Goal: Task Accomplishment & Management: Use online tool/utility

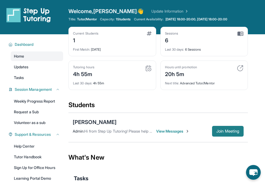
click at [217, 132] on span "Join Meeting" at bounding box center [228, 131] width 23 height 3
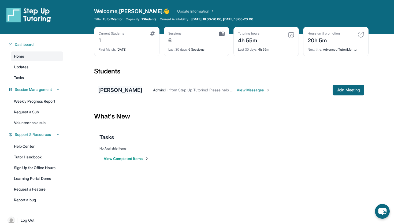
click at [115, 88] on div "[PERSON_NAME]" at bounding box center [120, 89] width 44 height 7
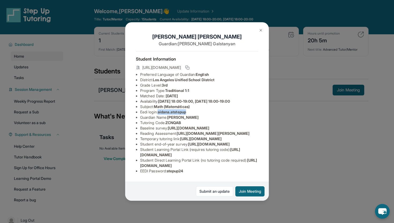
drag, startPoint x: 160, startPoint y: 112, endPoint x: 189, endPoint y: 111, distance: 29.2
click at [186, 111] on span "aidana.atstepup" at bounding box center [171, 111] width 28 height 5
copy span "aidana.atstepup"
click at [245, 184] on button "Join Meeting" at bounding box center [249, 191] width 29 height 10
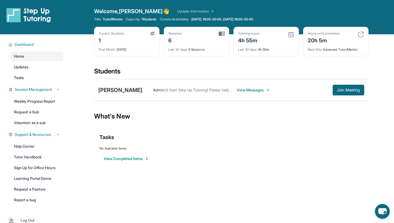
click at [129, 88] on div "[PERSON_NAME]" at bounding box center [120, 89] width 44 height 7
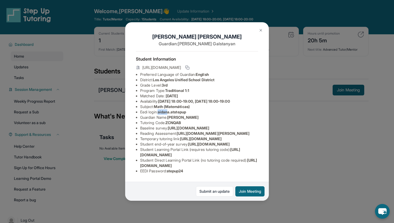
drag, startPoint x: 160, startPoint y: 112, endPoint x: 170, endPoint y: 112, distance: 9.6
click at [170, 112] on span "aidana.atstepup" at bounding box center [171, 111] width 28 height 5
drag, startPoint x: 190, startPoint y: 112, endPoint x: 160, endPoint y: 112, distance: 29.2
click at [160, 112] on span "aidana.atstepup" at bounding box center [171, 111] width 28 height 5
copy span "aidana.atstepup"
